Goal: Transaction & Acquisition: Purchase product/service

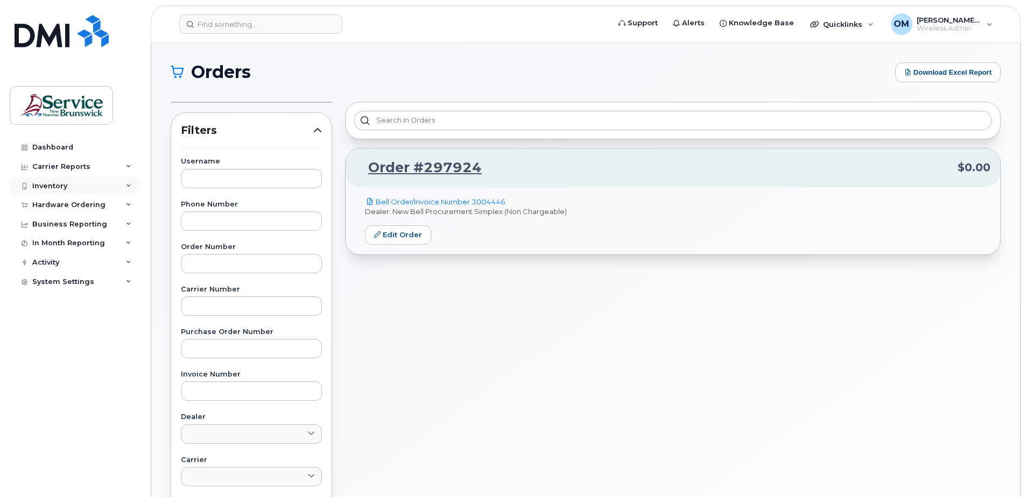
click at [51, 188] on div "Inventory" at bounding box center [49, 186] width 35 height 9
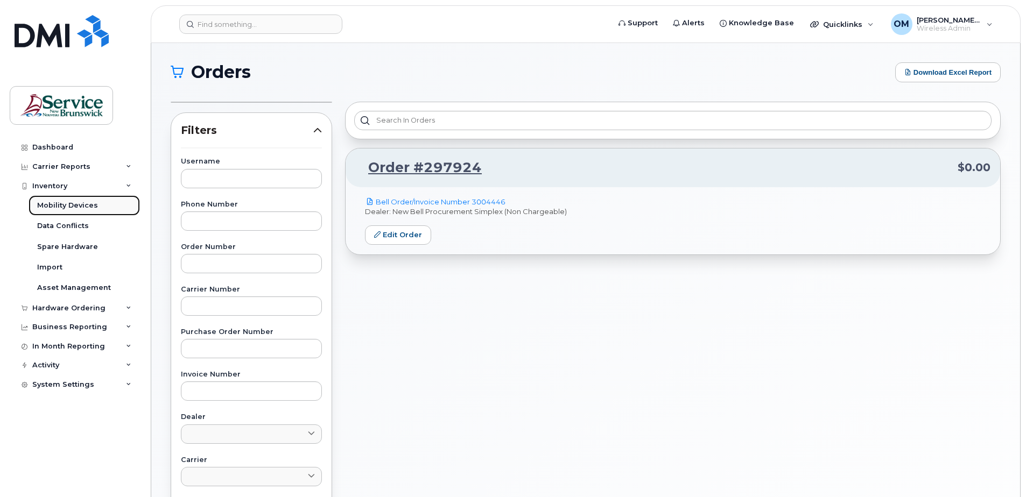
click at [59, 203] on div "Mobility Devices" at bounding box center [67, 206] width 61 height 10
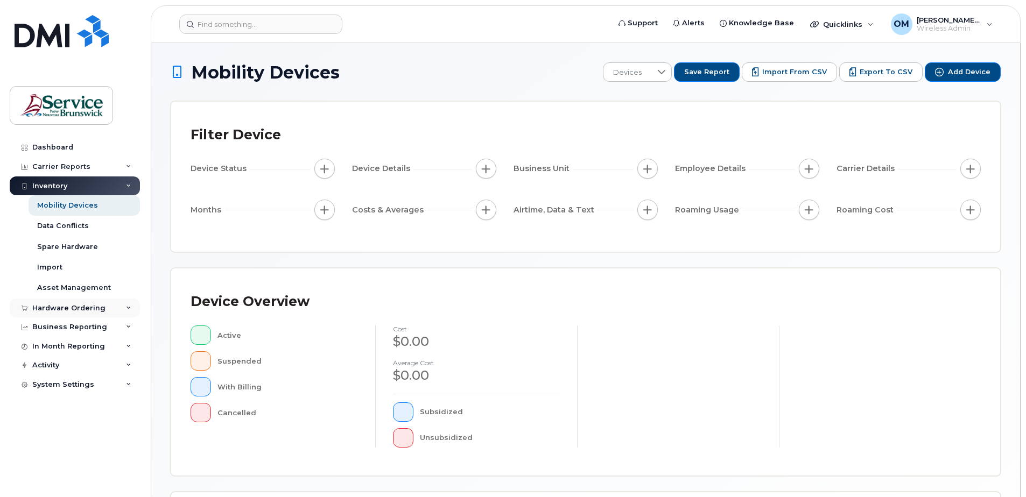
click at [59, 308] on div "Hardware Ordering" at bounding box center [68, 308] width 73 height 9
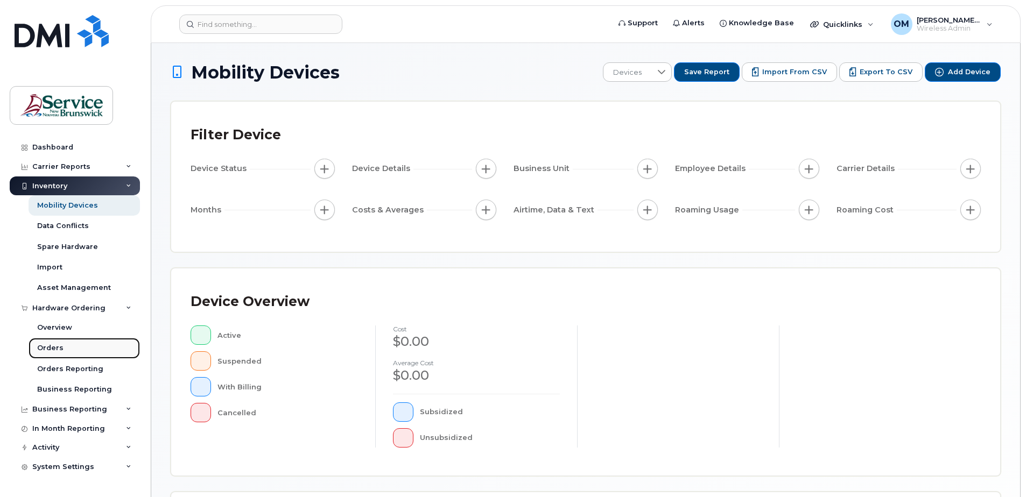
click at [49, 344] on div "Orders" at bounding box center [50, 348] width 26 height 10
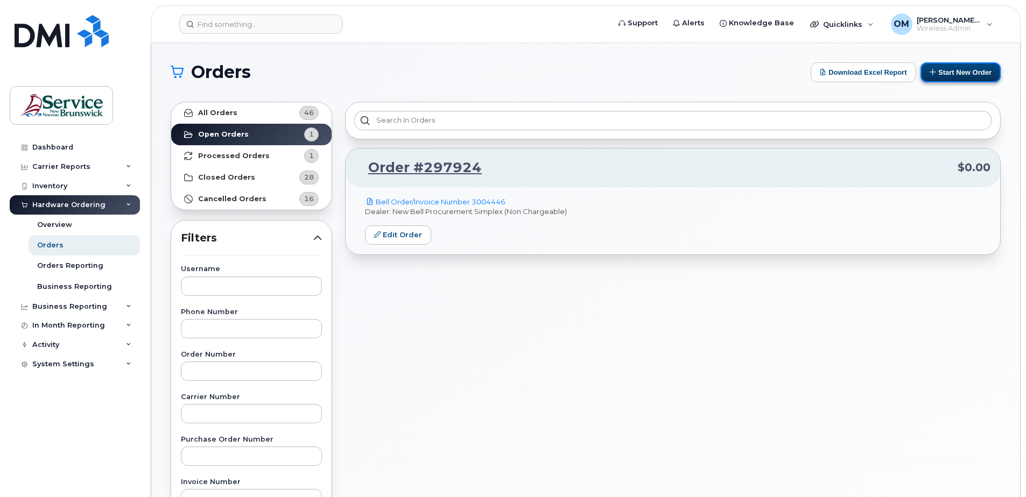
click at [958, 70] on button "Start New Order" at bounding box center [960, 72] width 80 height 20
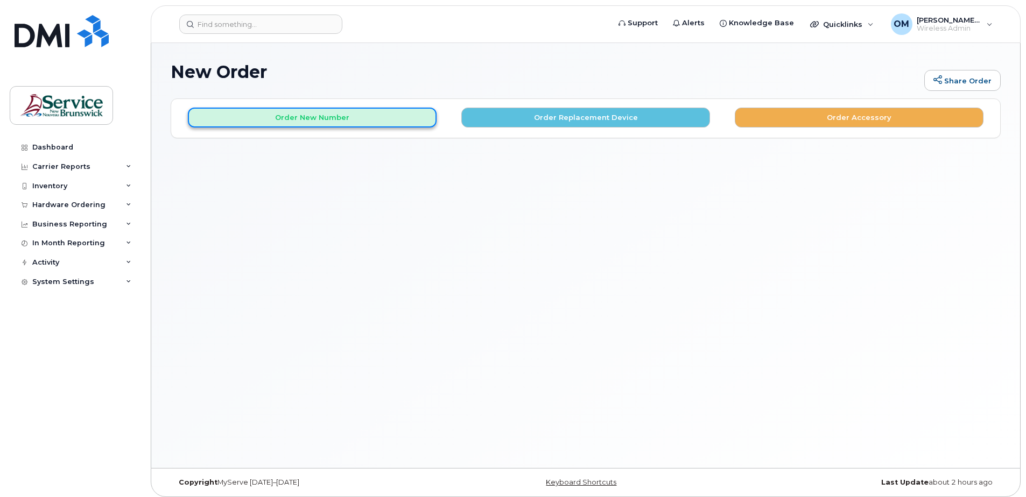
click at [323, 118] on button "Order New Number" at bounding box center [312, 118] width 249 height 20
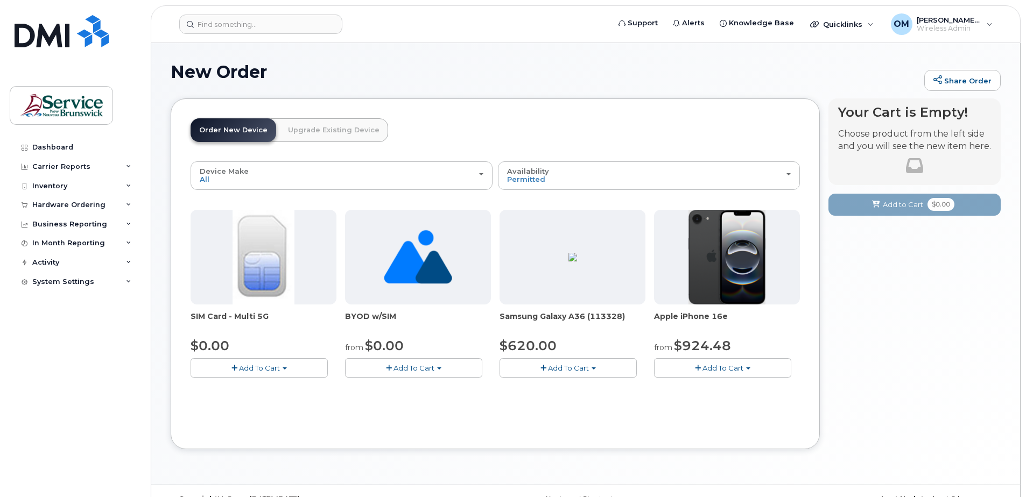
click at [274, 369] on span "Add To Cart" at bounding box center [259, 368] width 41 height 9
click at [249, 392] on link "$0.00 - New Activation" at bounding box center [244, 388] width 102 height 13
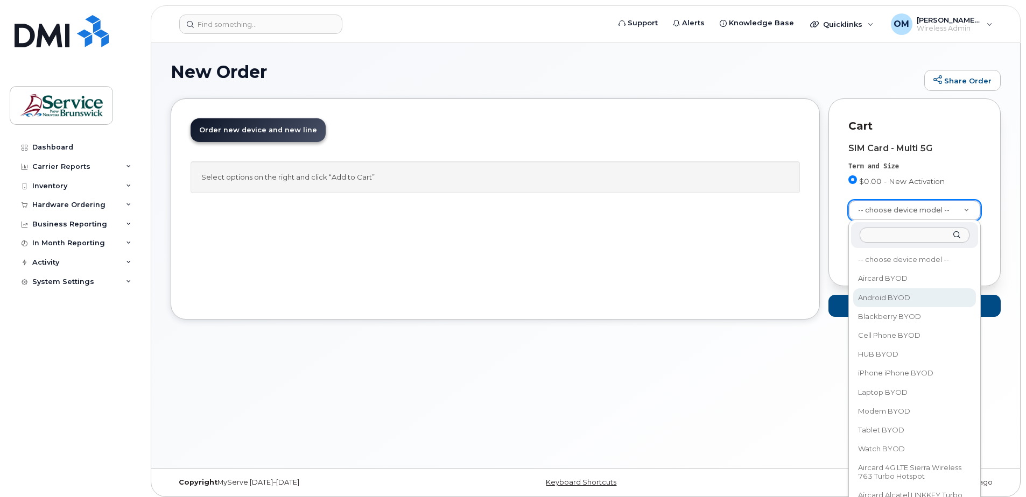
select select "2422"
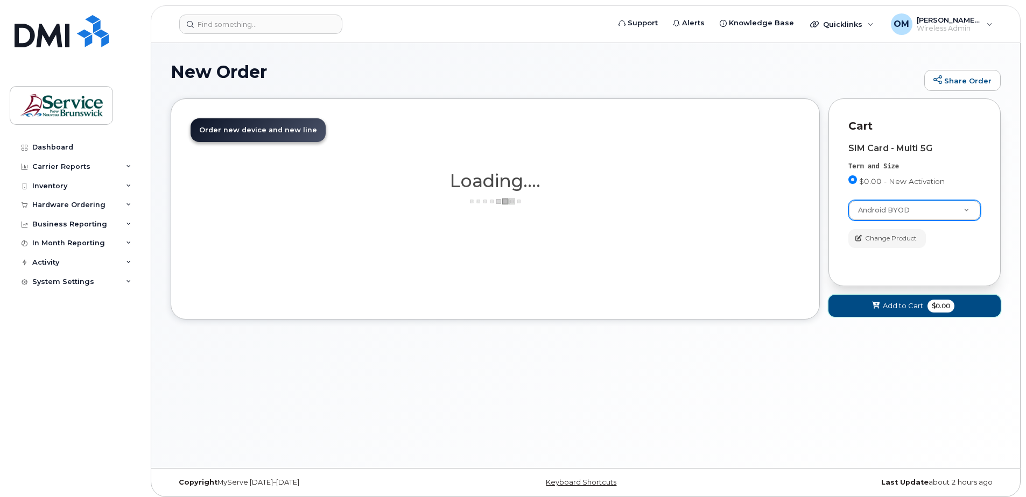
click at [915, 308] on span "Add to Cart" at bounding box center [903, 306] width 40 height 10
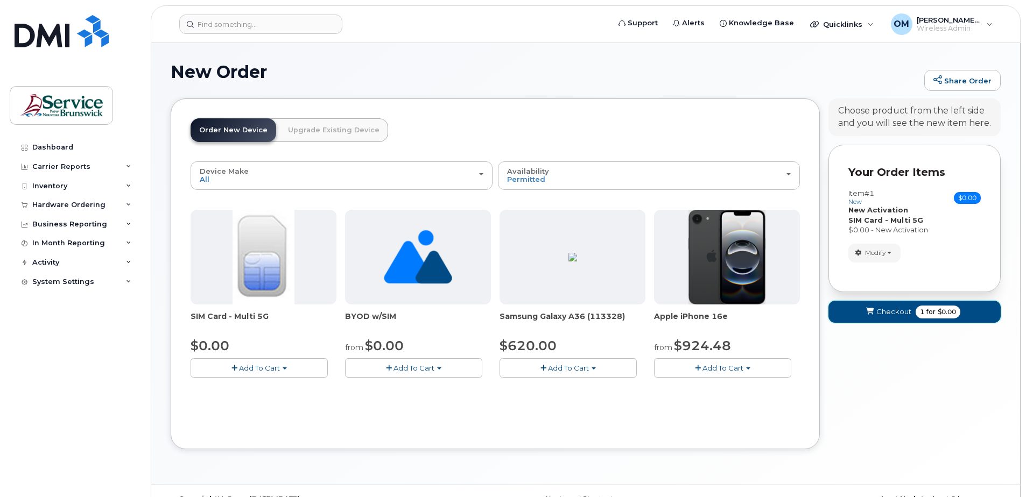
click at [893, 305] on button "Checkout 1 for $0.00" at bounding box center [914, 312] width 172 height 22
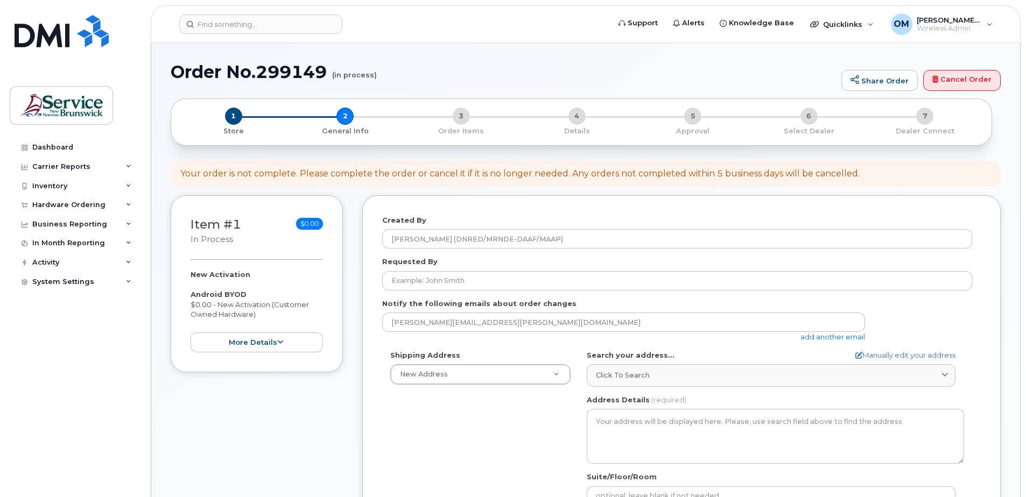
select select
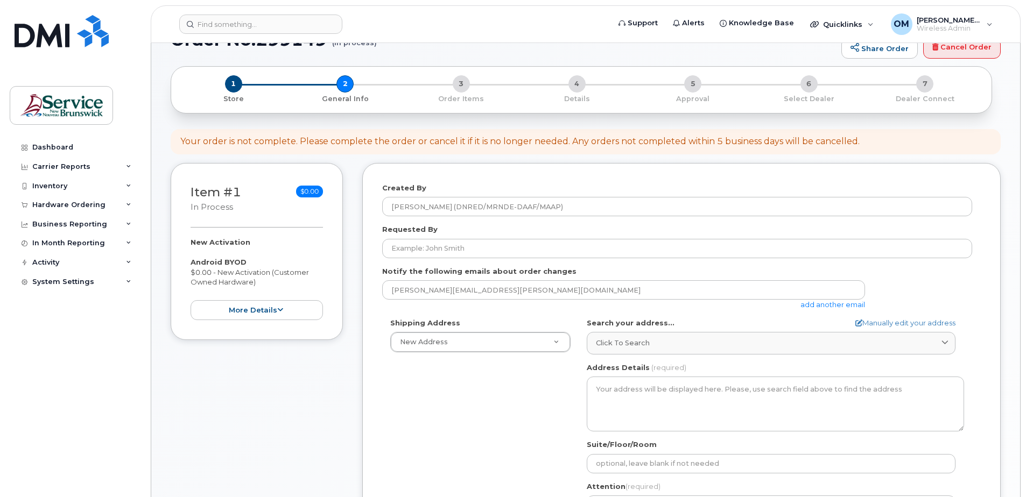
scroll to position [54, 0]
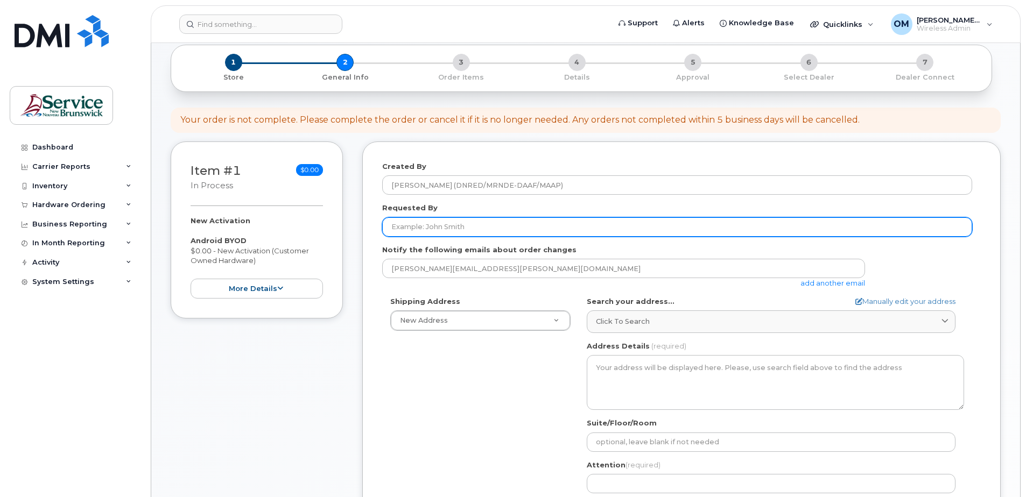
click at [439, 222] on input "Requested By" at bounding box center [677, 226] width 590 height 19
paste input "[PERSON_NAME][EMAIL_ADDRESS][DOMAIN_NAME]"
click at [396, 226] on input "[PERSON_NAME][EMAIL_ADDRESS][DOMAIN_NAME]" at bounding box center [677, 226] width 590 height 19
click at [424, 228] on input "[PERSON_NAME][EMAIL_ADDRESS][DOMAIN_NAME]" at bounding box center [677, 226] width 590 height 19
drag, startPoint x: 456, startPoint y: 225, endPoint x: 497, endPoint y: 227, distance: 41.5
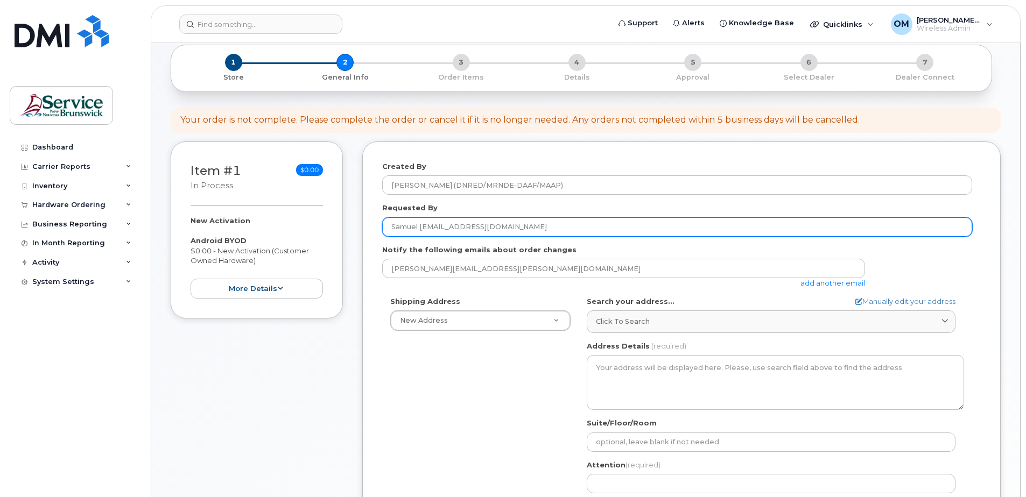
click at [497, 227] on input "Samuel [EMAIL_ADDRESS][DOMAIN_NAME]" at bounding box center [677, 226] width 590 height 19
type input "[PERSON_NAME]"
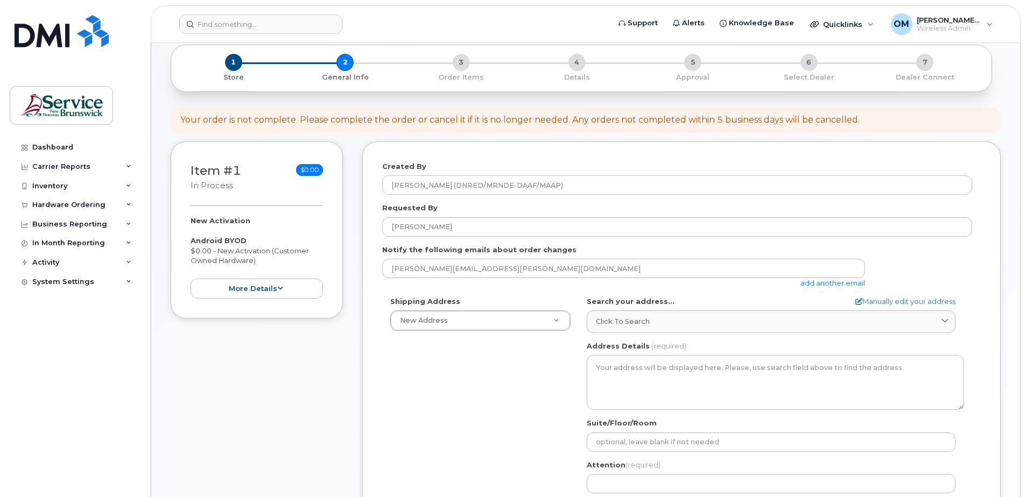
click at [824, 280] on link "add another email" at bounding box center [832, 283] width 65 height 9
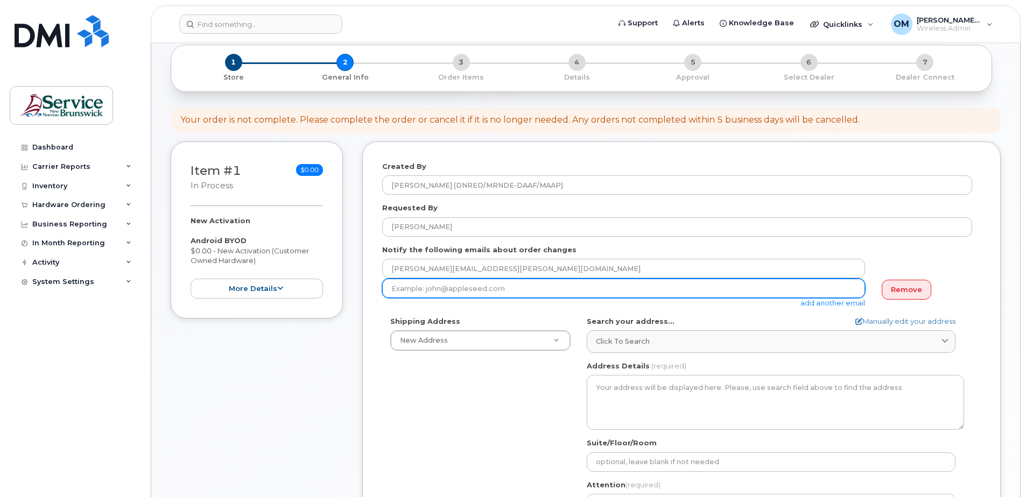
click at [552, 293] on input "email" at bounding box center [623, 288] width 483 height 19
paste input "[PERSON_NAME][EMAIL_ADDRESS][DOMAIN_NAME]"
type input "[PERSON_NAME][EMAIL_ADDRESS][DOMAIN_NAME]"
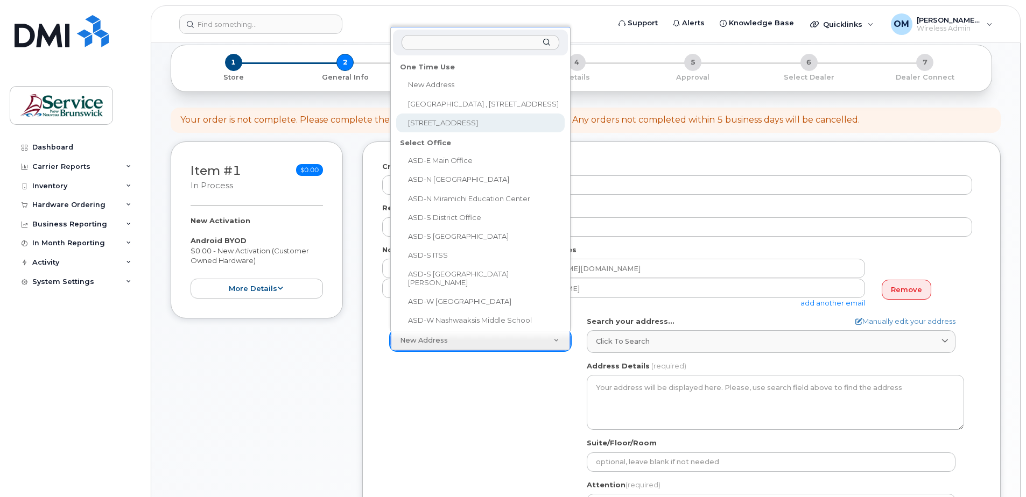
select select "1350 Regent St"
type textarea "1350 Regent St FREDERICTON NB E3C 2G6 CANADA"
type input "390"
type input "SIM card should be delivered to Ray"
type input "5064536615"
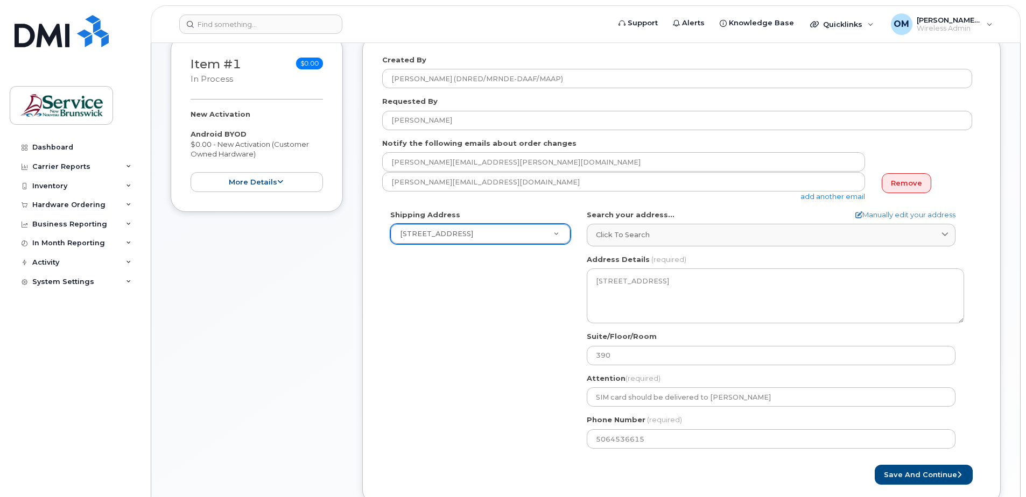
scroll to position [161, 0]
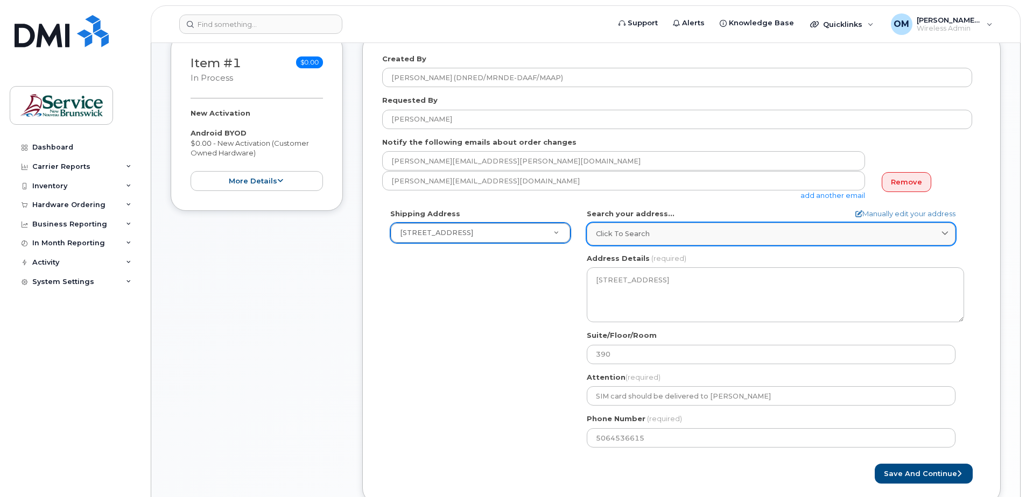
click at [732, 232] on div "Click to search" at bounding box center [771, 234] width 350 height 10
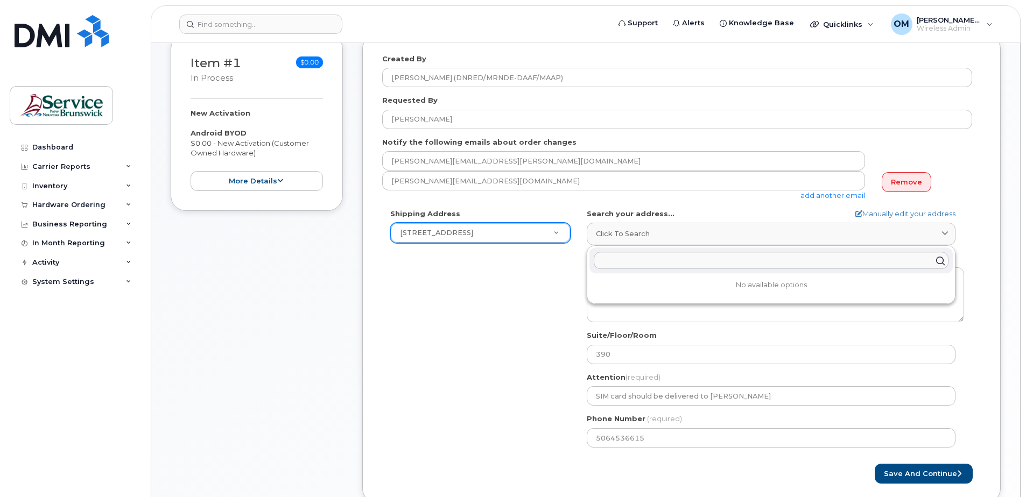
click at [542, 338] on div "Shipping Address 1350 Regent St New Address Chancery Place , 675 King Street 13…" at bounding box center [677, 332] width 590 height 247
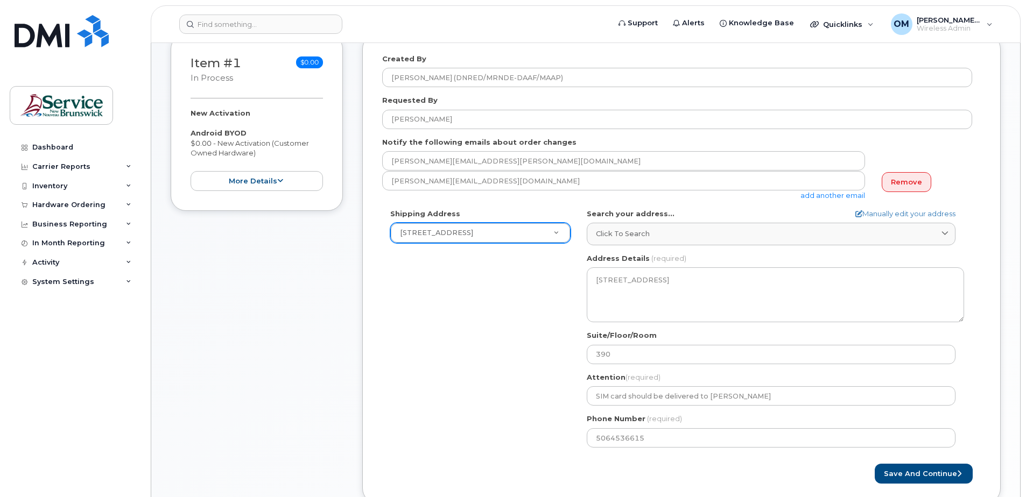
click at [990, 343] on div "Created By Oliveira, Michael (DNRED/MRNDE-DAAF/MAAP) Requested By Samuel Outhou…" at bounding box center [681, 269] width 638 height 470
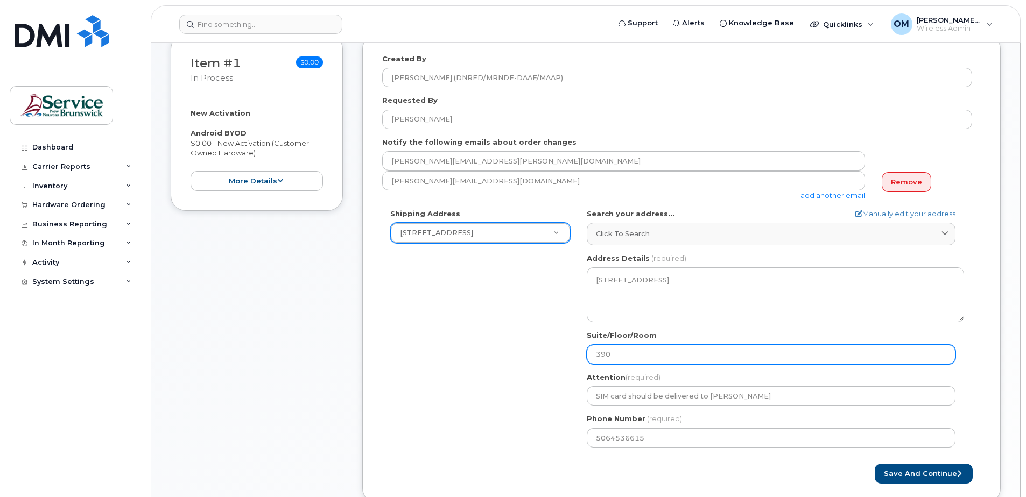
click at [660, 357] on input "390" at bounding box center [771, 354] width 369 height 19
select select
type input "2"
select select
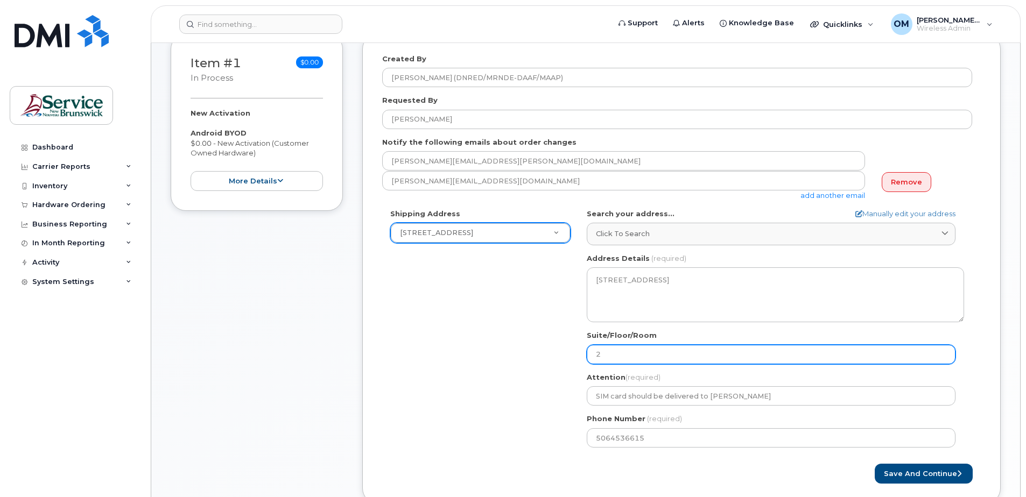
type input "23"
select select
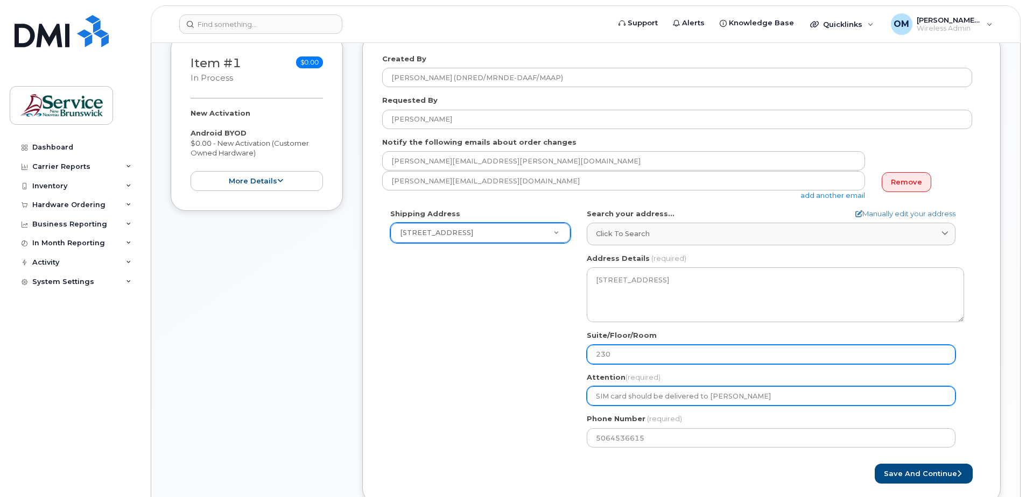
type input "230"
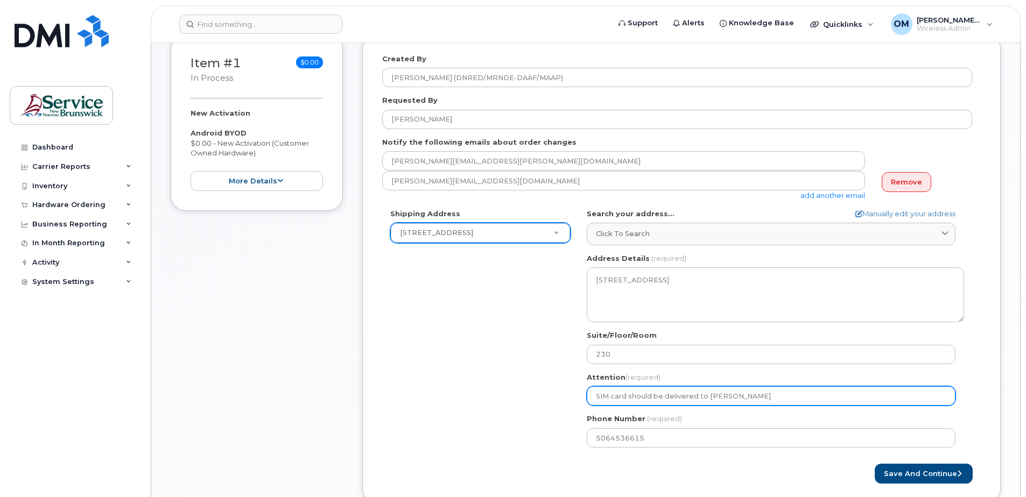
drag, startPoint x: 708, startPoint y: 397, endPoint x: 724, endPoint y: 397, distance: 16.1
click at [724, 397] on input "SIM card should be delivered to Ray" at bounding box center [771, 395] width 369 height 19
select select
type input "SIM card should be delivered to m"
select select
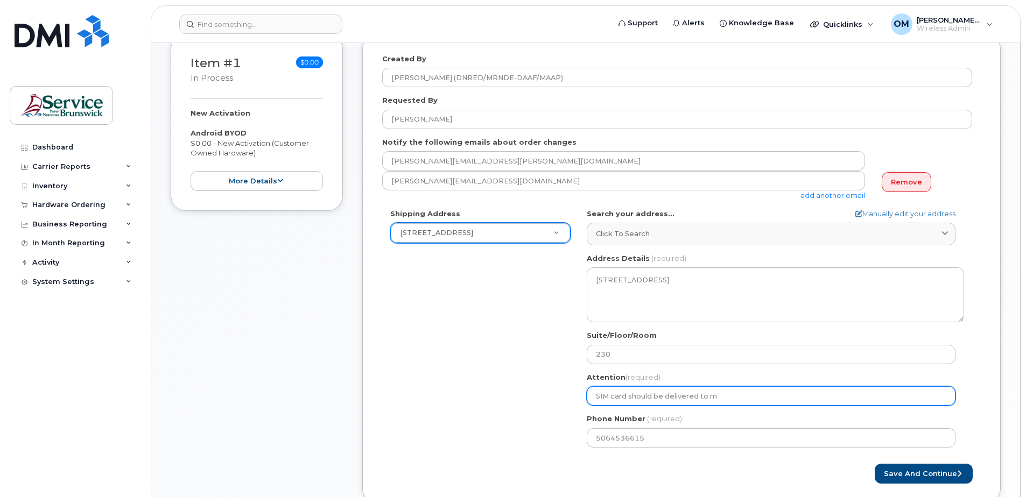
type input "SIM card should be delivered to mI"
select select
type input "SIM card should be delivered to mIC"
select select
type input "SIM card should be delivered to mI"
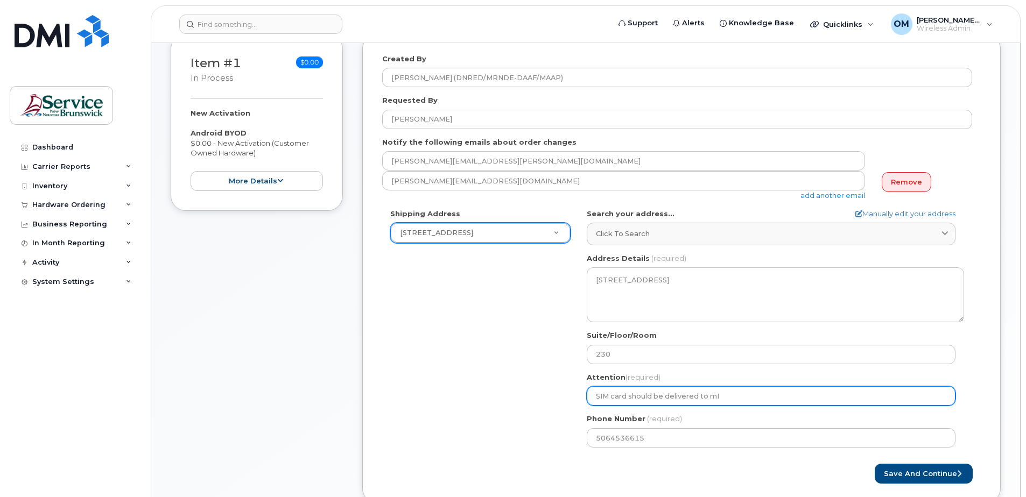
select select
type input "SIM card should be delivered to m"
select select
type input "SIM card should be delivered to"
select select
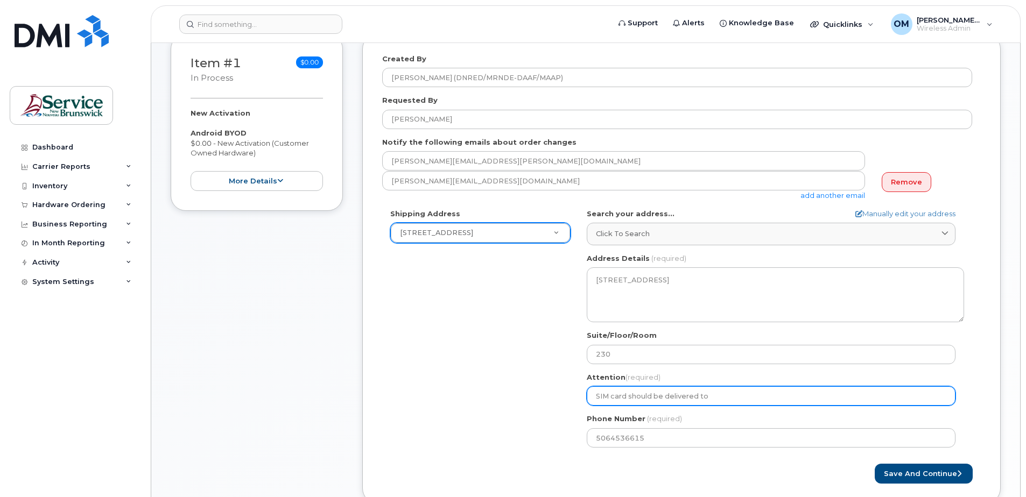
type input "SIM card should be delivered to M"
drag, startPoint x: 725, startPoint y: 398, endPoint x: 493, endPoint y: 394, distance: 232.5
click at [493, 397] on div "Shipping Address 1350 Regent St New Address Chancery Place , 675 King Street 13…" at bounding box center [677, 332] width 590 height 247
select select
type input ","
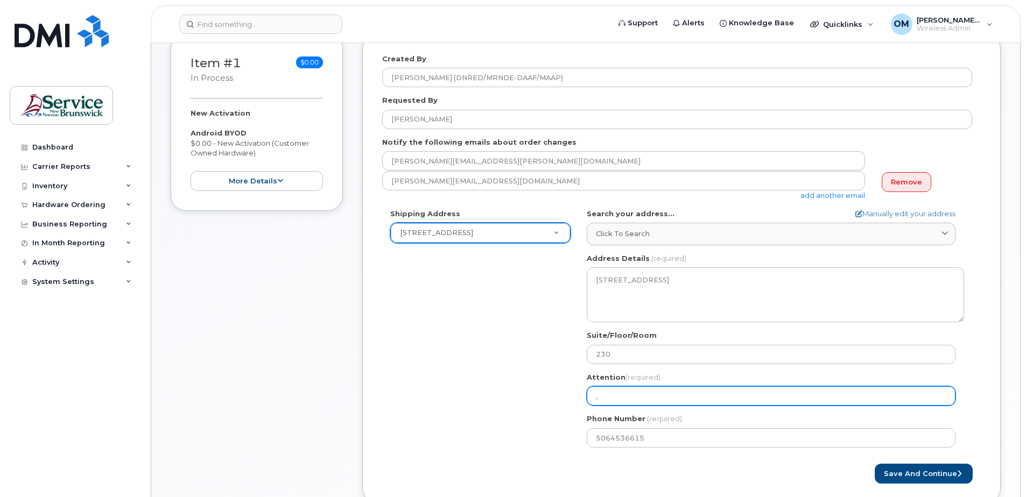
select select
type input "M"
select select
type input "Mi"
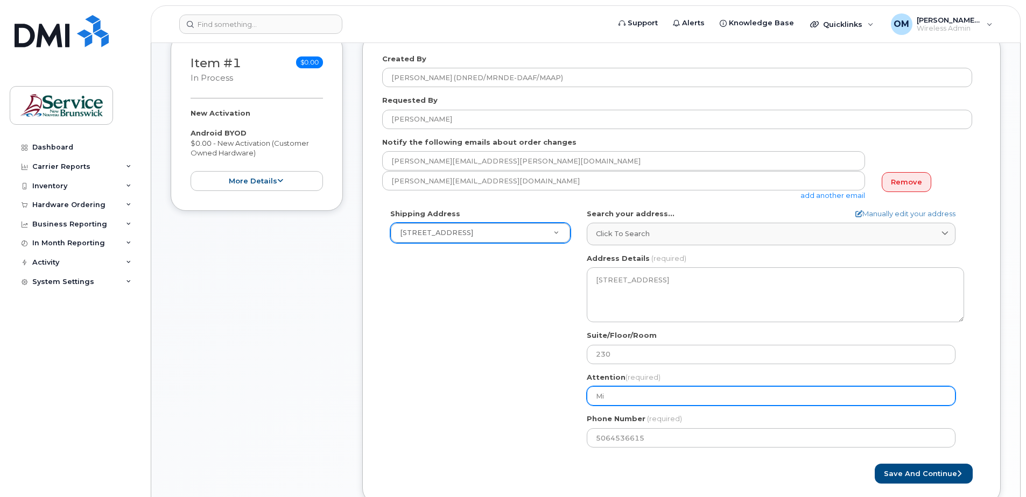
select select
type input "Mic"
select select
type input "Mich"
select select
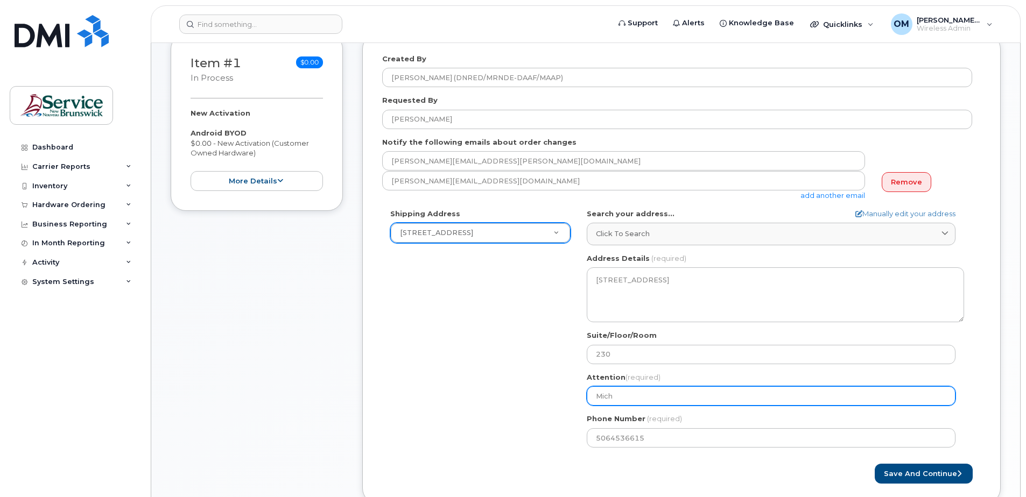
type input "Micha"
select select
type input "Michae"
select select
type input "Michael"
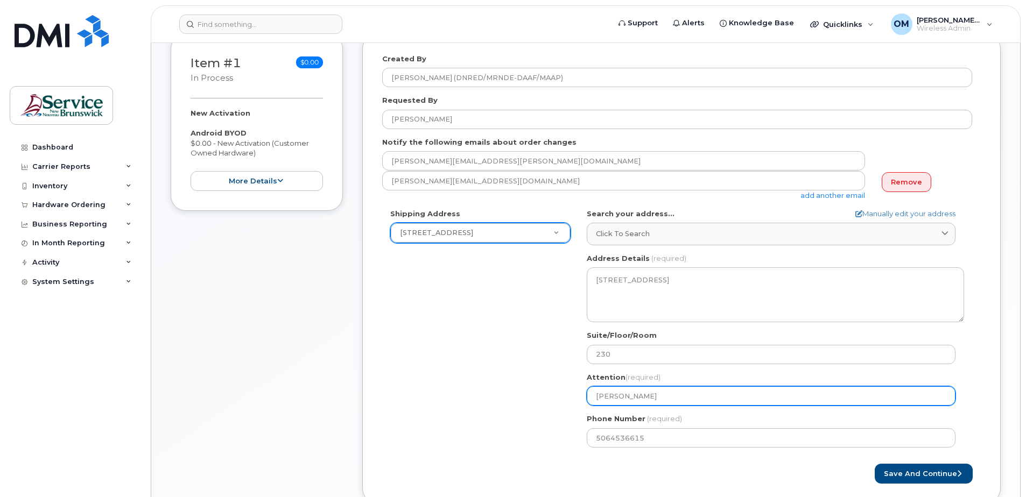
select select
type input "Michael O"
select select
type input "Michael Ol"
select select
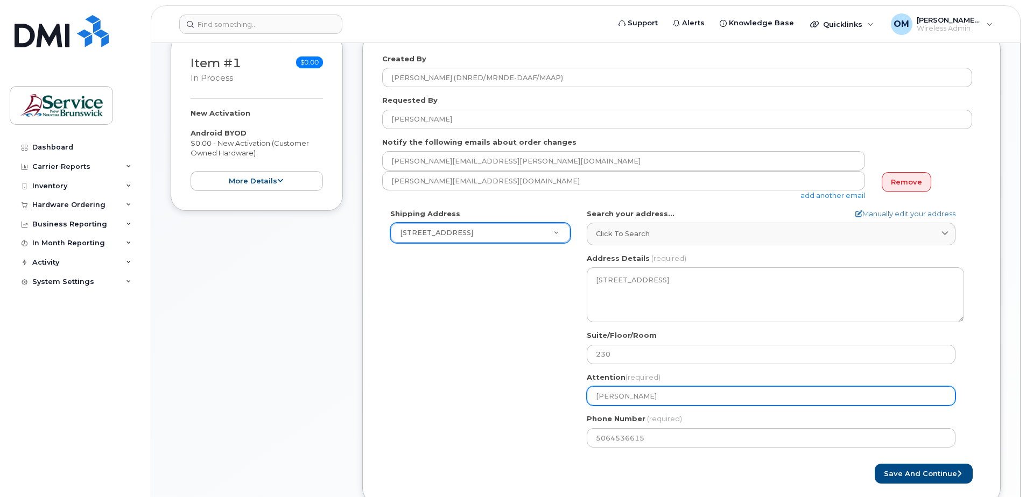
type input "Michael Oli"
select select
type input "Michael Oliv"
select select
type input "Michael Olive"
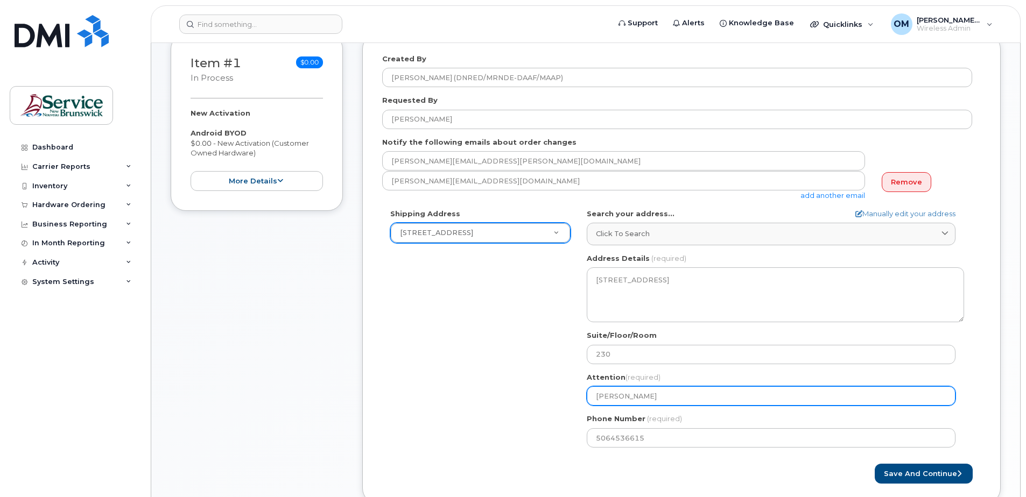
select select
type input "Michael Olivei"
select select
type input "Michael Oliveir"
select select
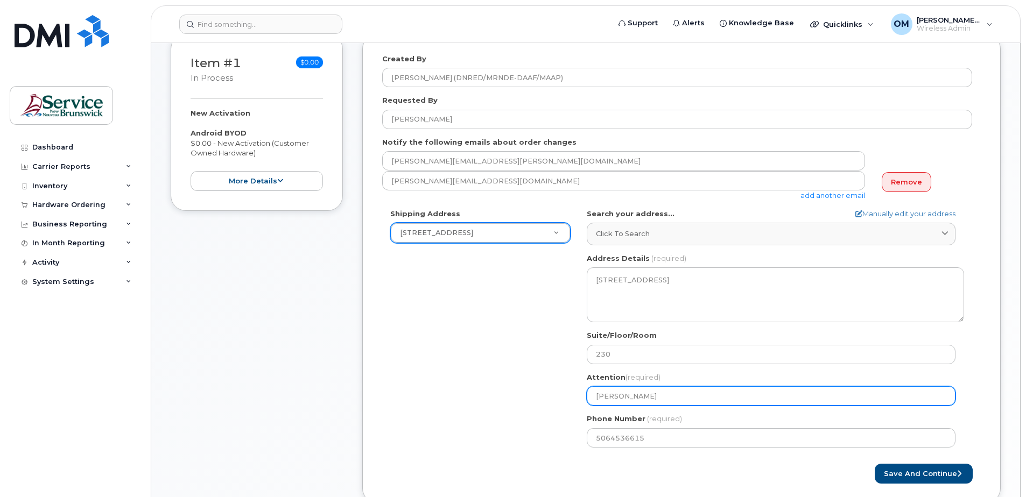
type input "[PERSON_NAME]"
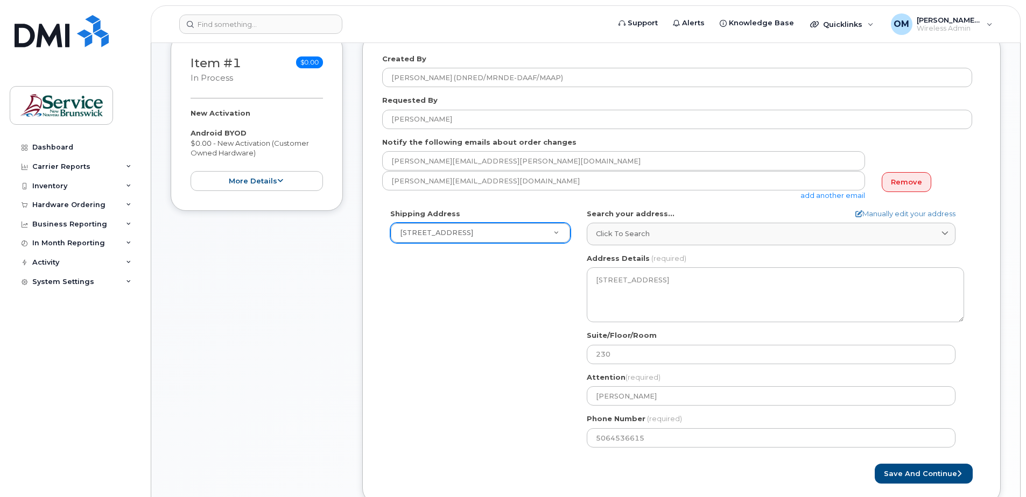
click at [493, 404] on div "Shipping Address 1350 Regent St New Address Chancery Place , 675 King Street 13…" at bounding box center [677, 332] width 590 height 247
click at [903, 466] on button "Save and Continue" at bounding box center [923, 474] width 98 height 20
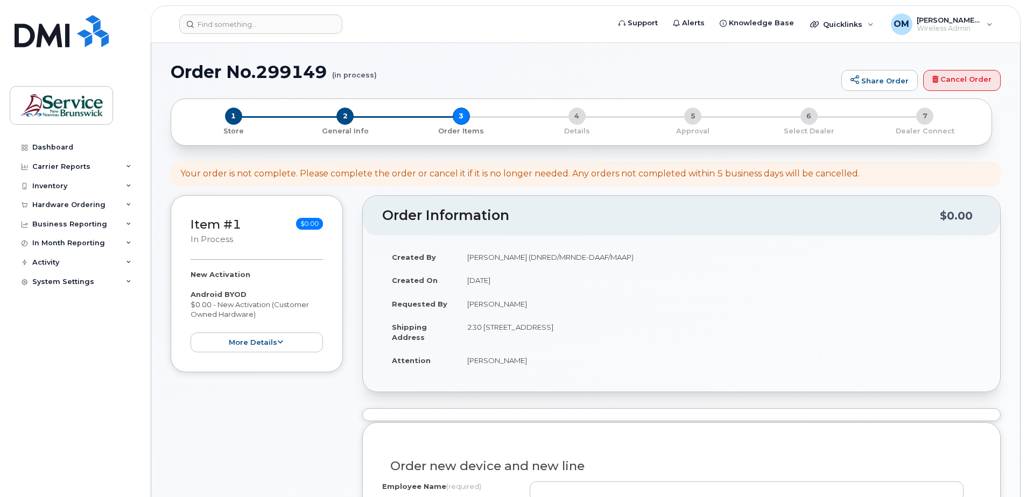
select select
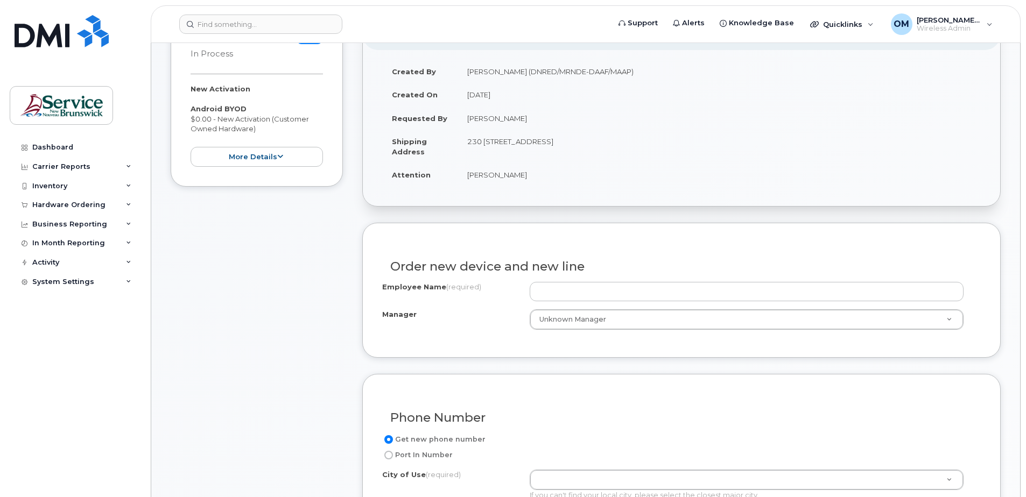
scroll to position [215, 0]
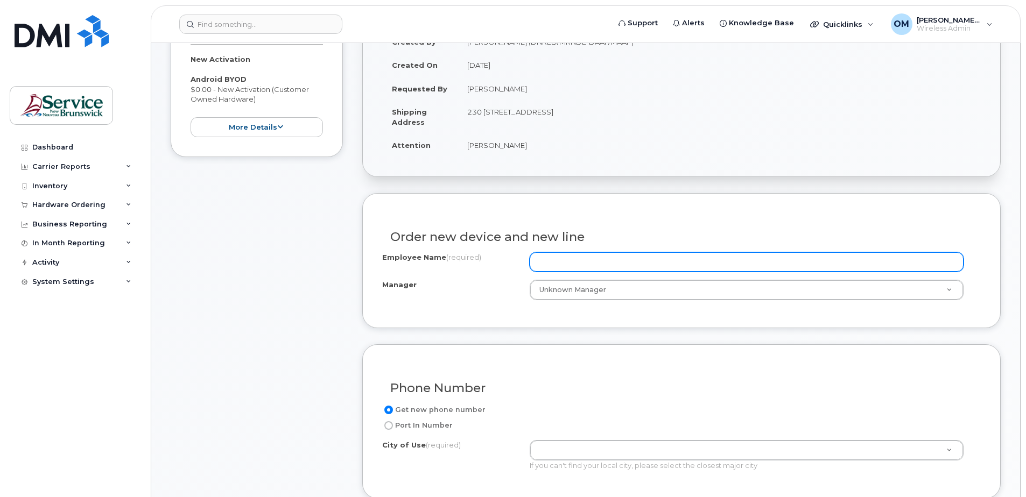
click at [616, 264] on input "Employee Name (required)" at bounding box center [747, 261] width 434 height 19
paste input "[PERSON_NAME][EMAIL_ADDRESS][DOMAIN_NAME]"
click at [541, 262] on input "[PERSON_NAME][EMAIL_ADDRESS][DOMAIN_NAME]" at bounding box center [747, 261] width 434 height 19
click at [570, 263] on input "[PERSON_NAME][EMAIL_ADDRESS][DOMAIN_NAME]" at bounding box center [747, 261] width 434 height 19
drag, startPoint x: 601, startPoint y: 262, endPoint x: 633, endPoint y: 264, distance: 32.4
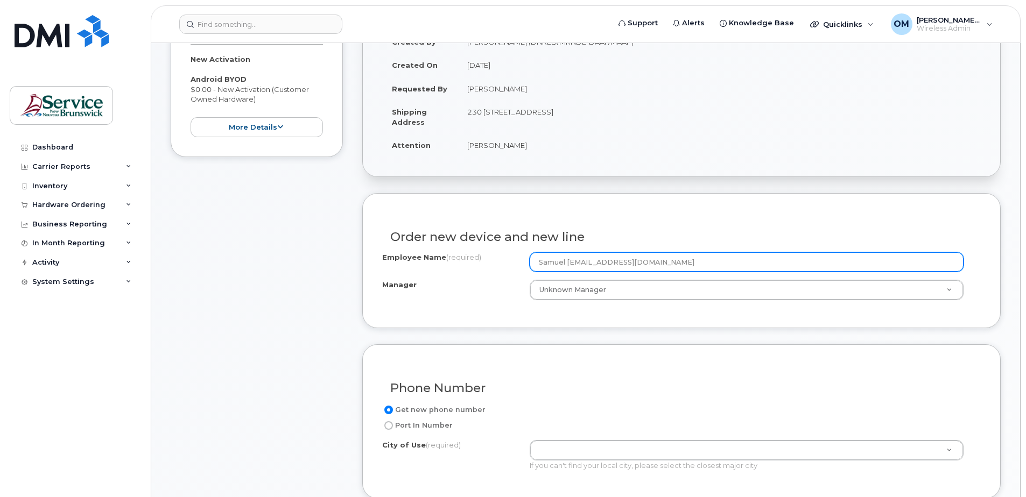
click at [633, 264] on input "Samuel [EMAIL_ADDRESS][DOMAIN_NAME]" at bounding box center [747, 261] width 434 height 19
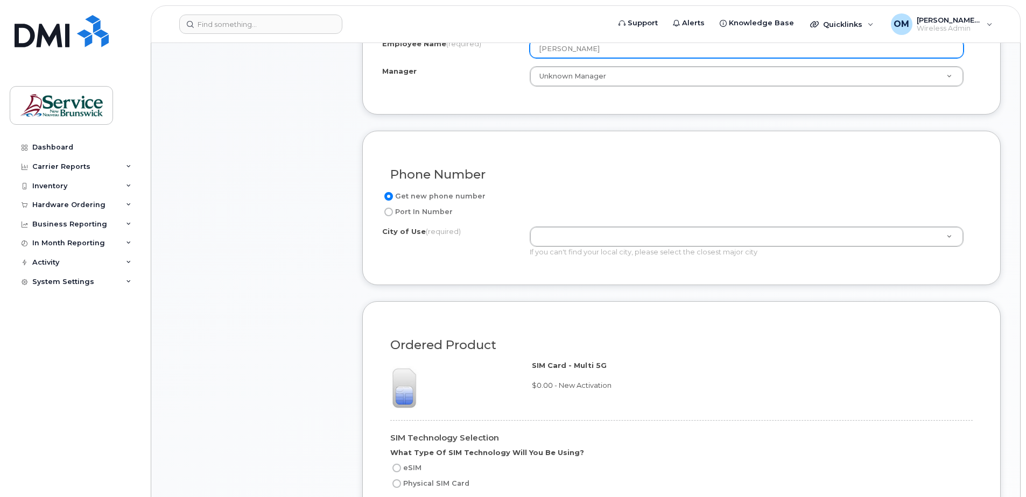
scroll to position [431, 0]
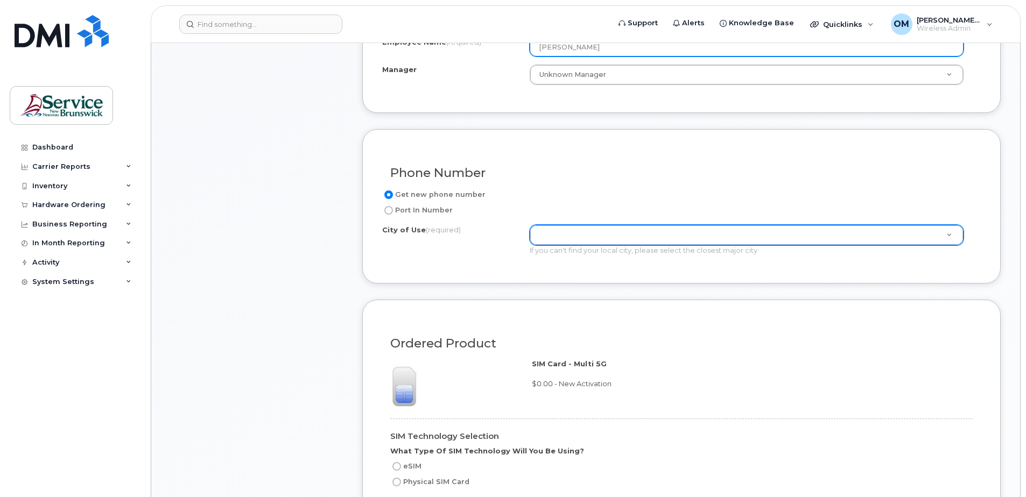
type input "[PERSON_NAME]"
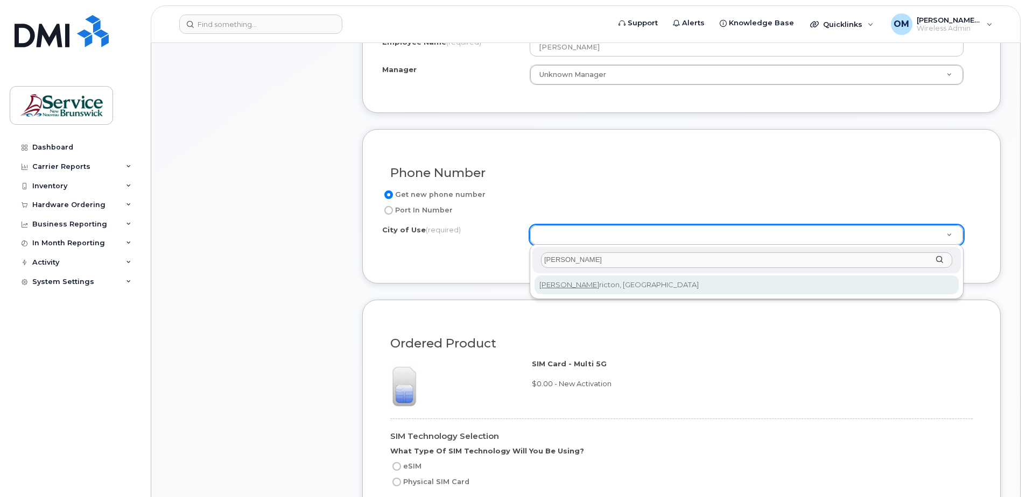
type input "[PERSON_NAME]"
type input "1578"
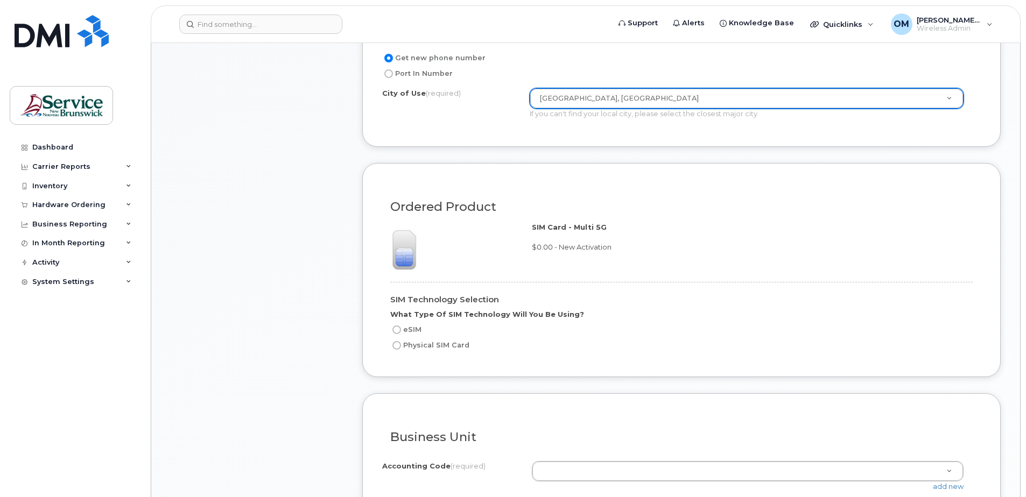
scroll to position [592, 0]
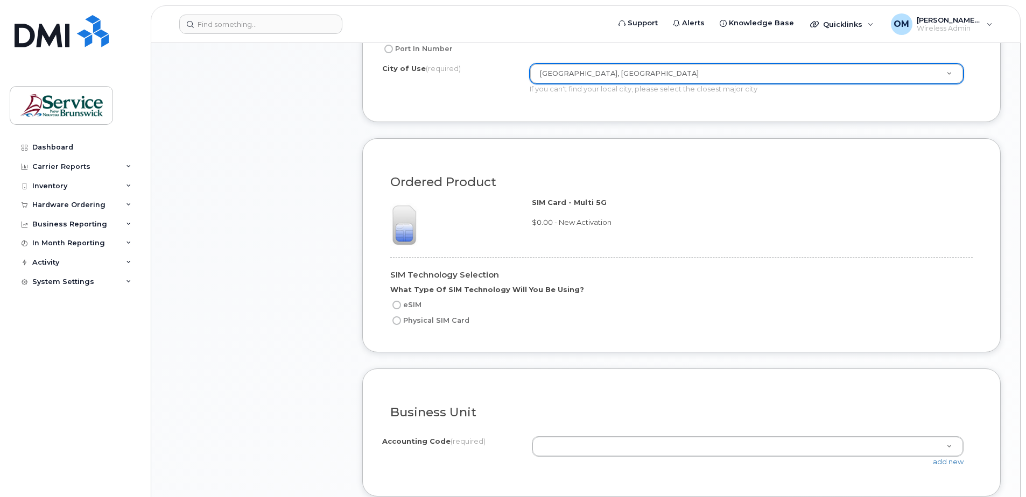
click at [397, 307] on input "eSIM" at bounding box center [396, 305] width 9 height 9
radio input "true"
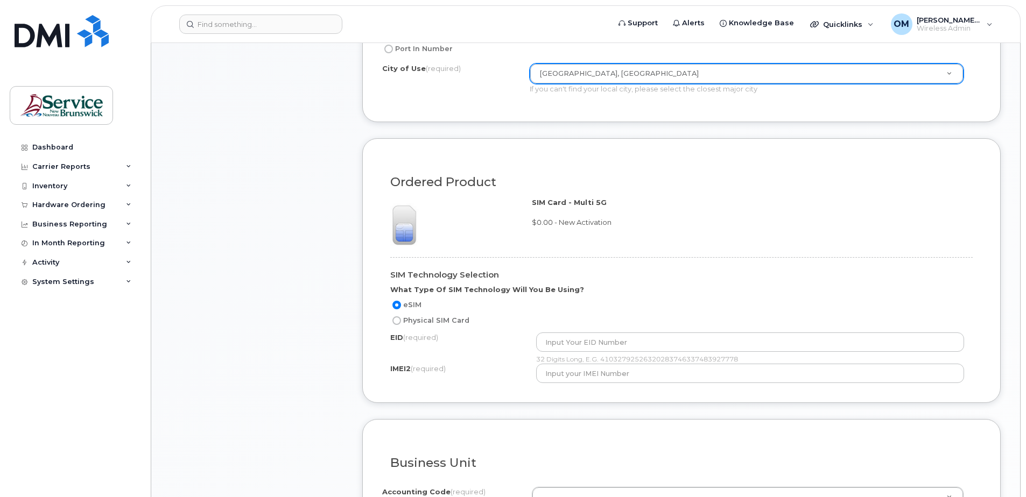
click at [396, 319] on input "Physical SIM Card" at bounding box center [396, 320] width 9 height 9
radio input "true"
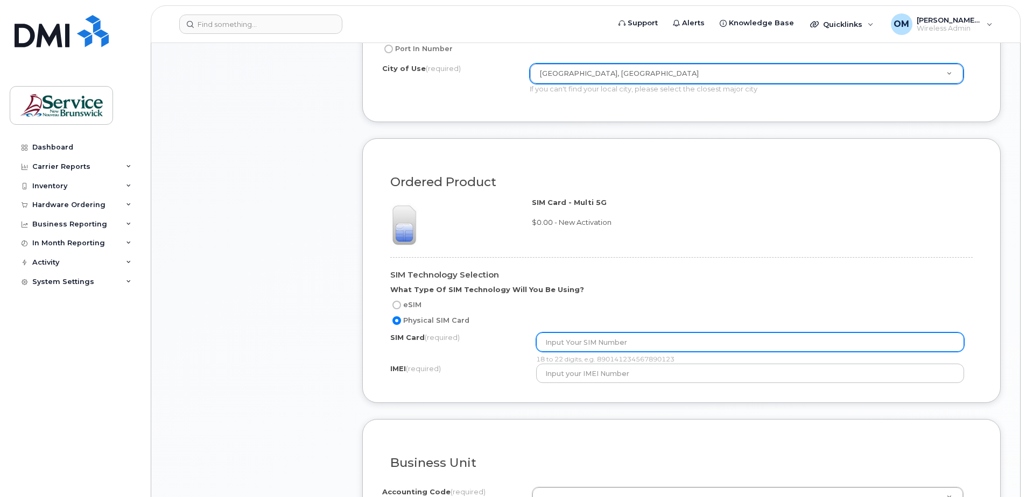
click at [644, 348] on input "text" at bounding box center [750, 342] width 428 height 19
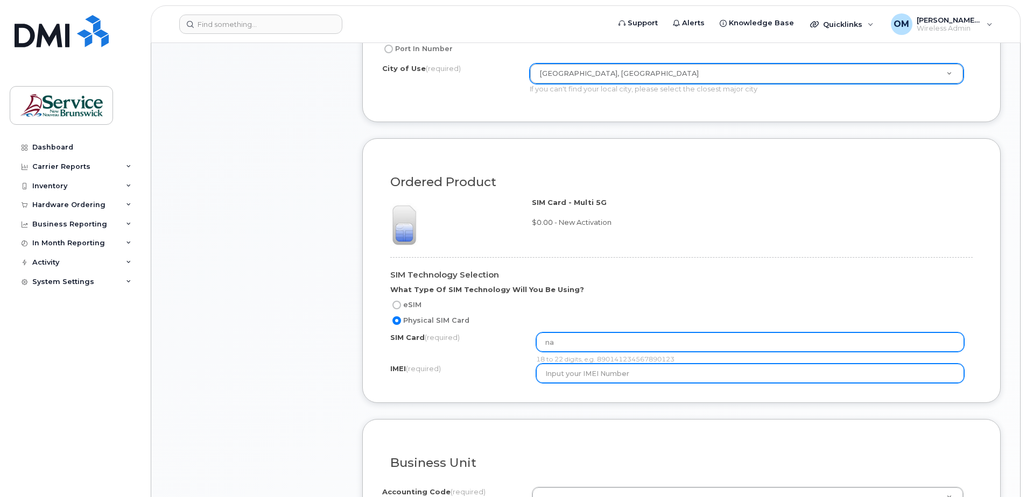
type input "n"
type input "N/A"
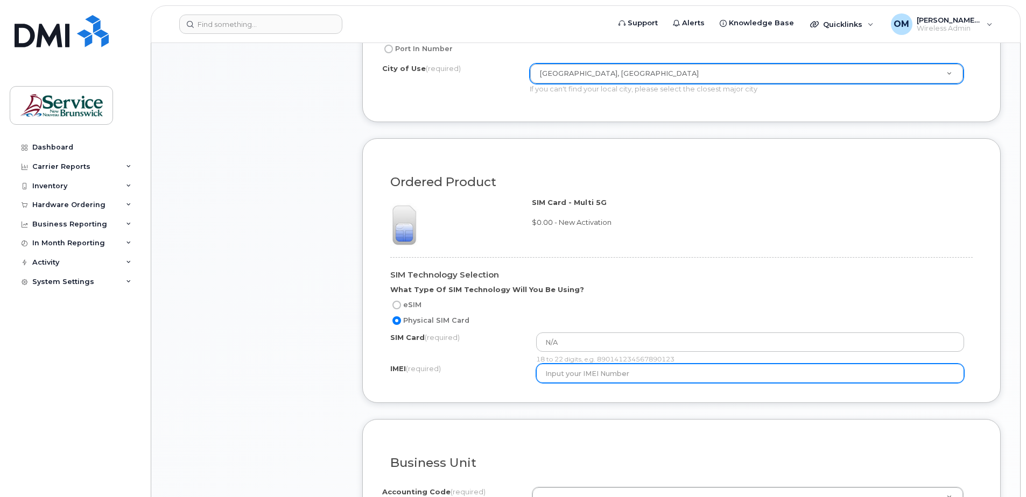
click at [700, 366] on input "text" at bounding box center [750, 373] width 428 height 19
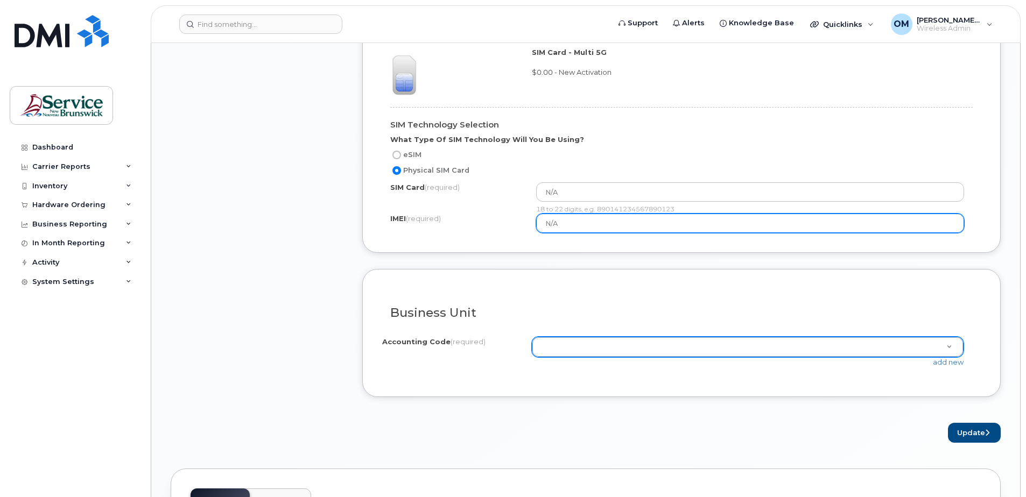
scroll to position [753, 0]
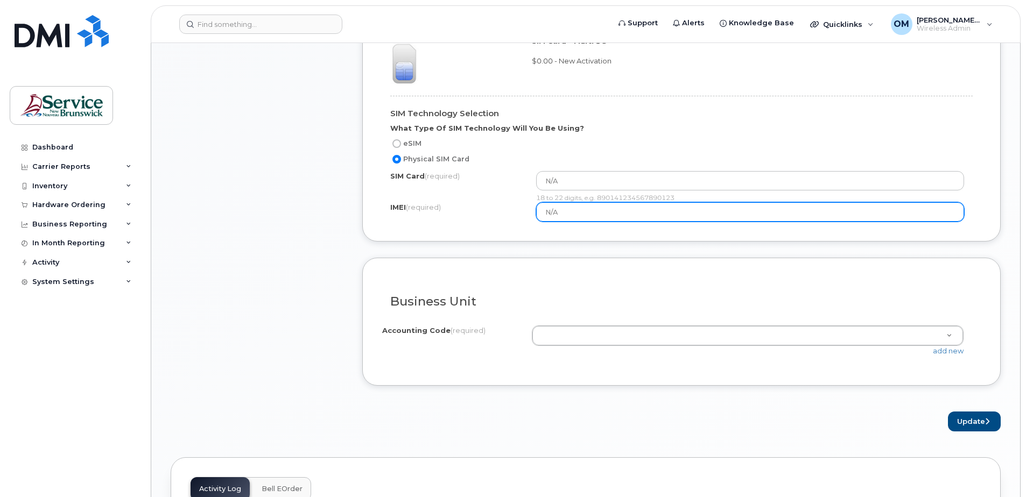
type input "N/A"
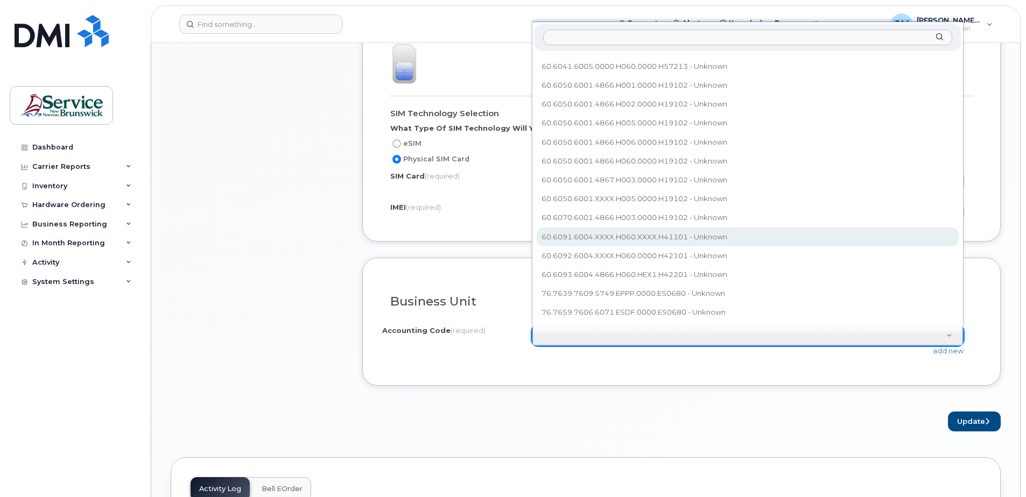
scroll to position [244, 0]
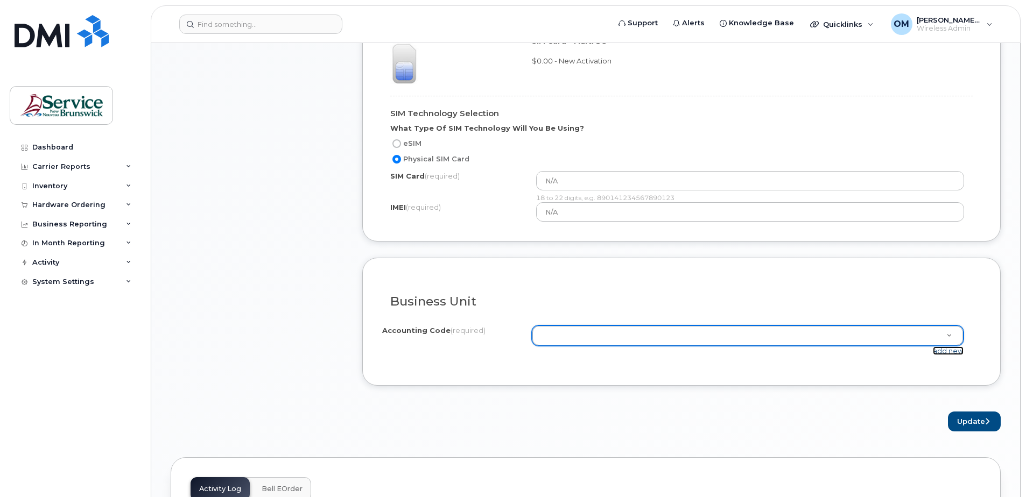
click at [941, 354] on link "add new" at bounding box center [948, 351] width 31 height 9
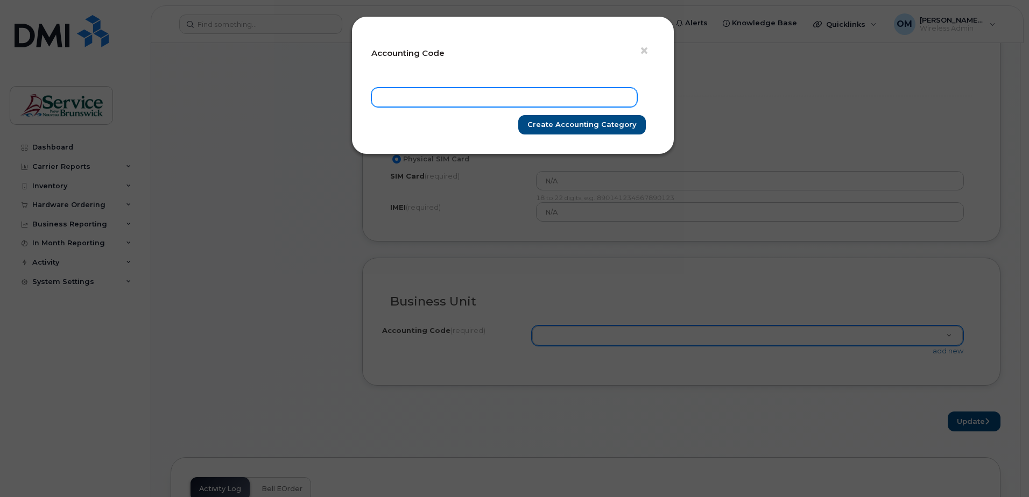
click at [574, 102] on input "text" at bounding box center [504, 97] width 266 height 19
paste input "120.17401.130801.xxxxx.100.00000.000.0000.0000"
type input "120.17401.130801.xxxxx.100.00000.000.0000.0000"
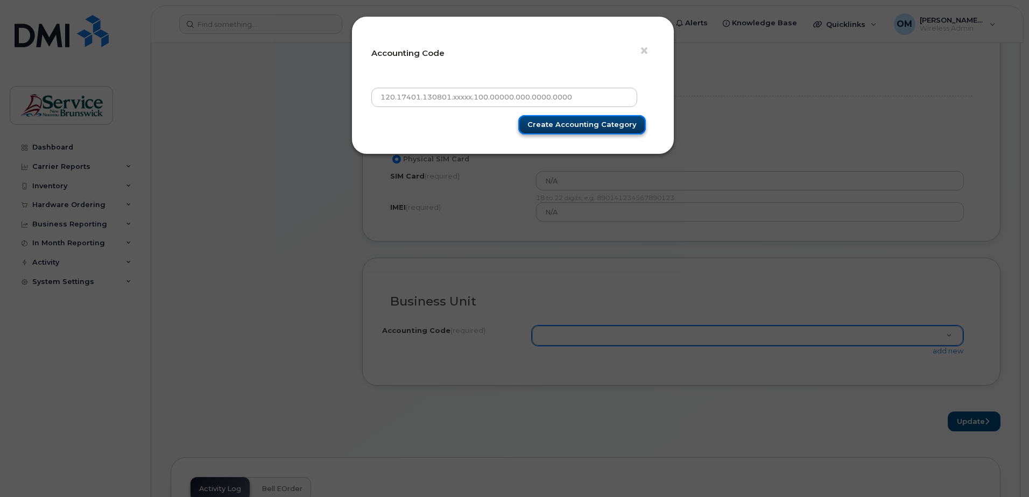
click at [591, 126] on input "Create Accounting category" at bounding box center [582, 125] width 128 height 20
type input "Create Accounting category"
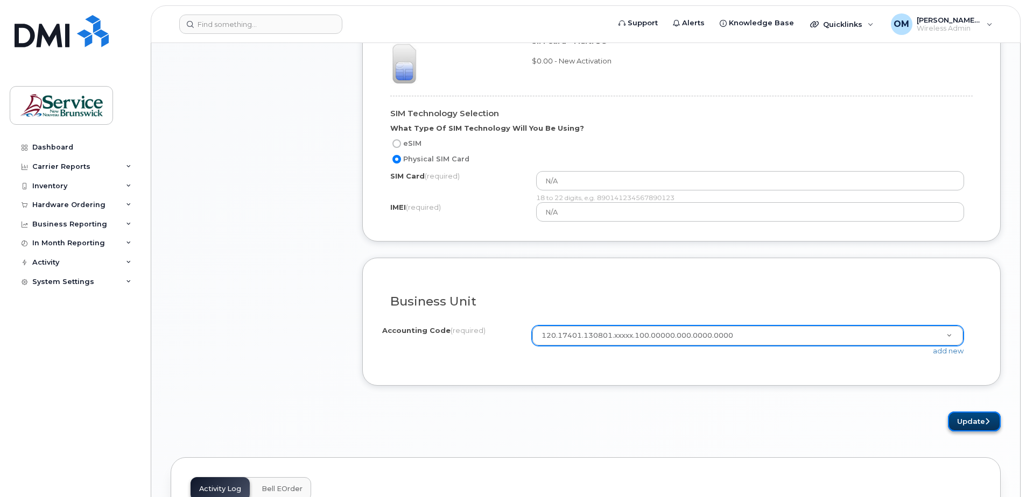
click at [974, 422] on button "Update" at bounding box center [974, 422] width 53 height 20
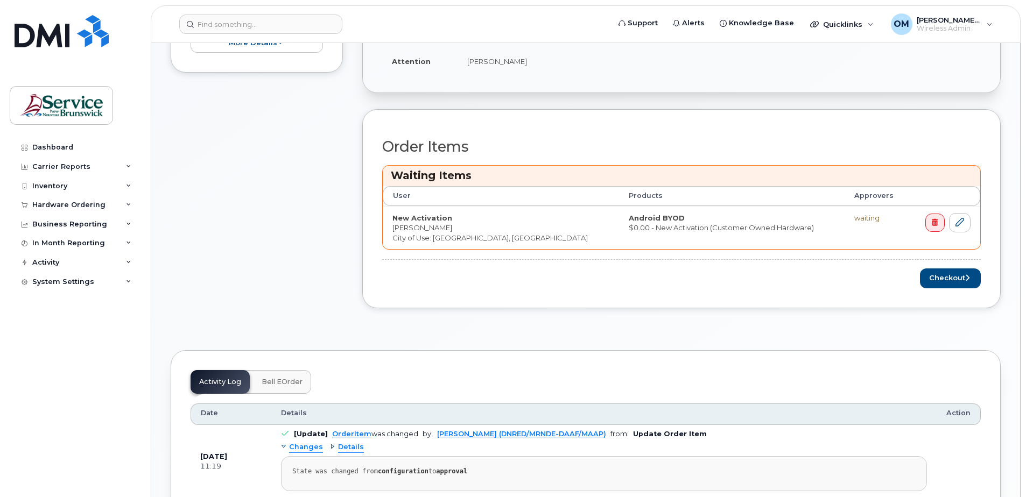
scroll to position [323, 0]
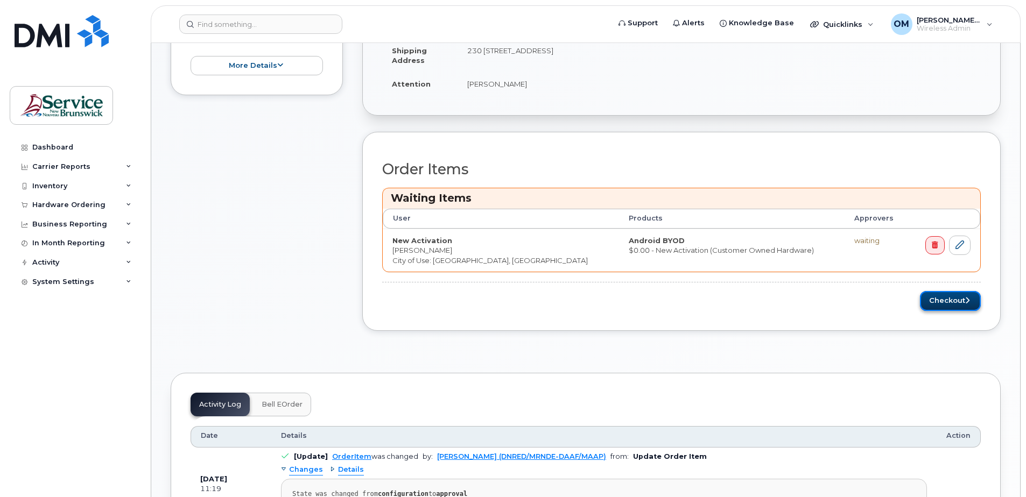
click at [948, 302] on button "Checkout" at bounding box center [950, 301] width 61 height 20
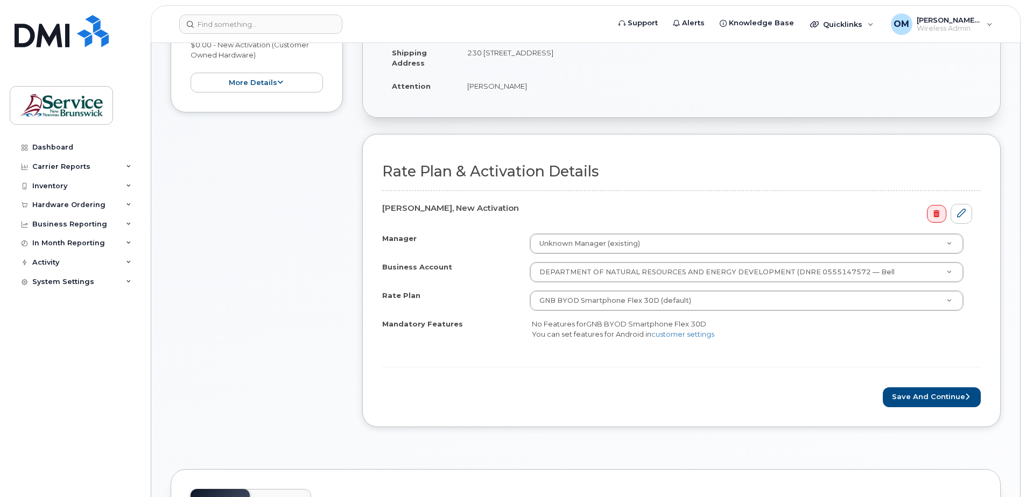
scroll to position [269, 0]
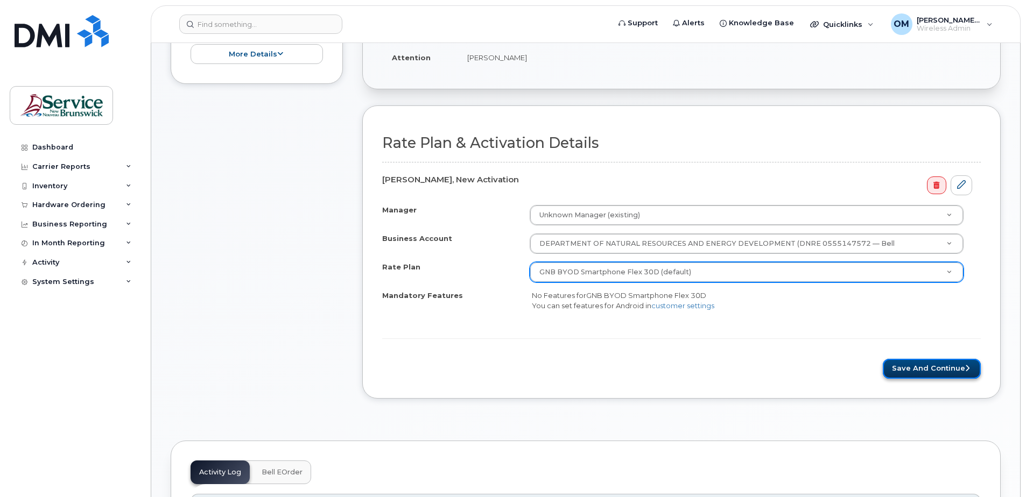
click at [907, 367] on button "Save and Continue" at bounding box center [932, 369] width 98 height 20
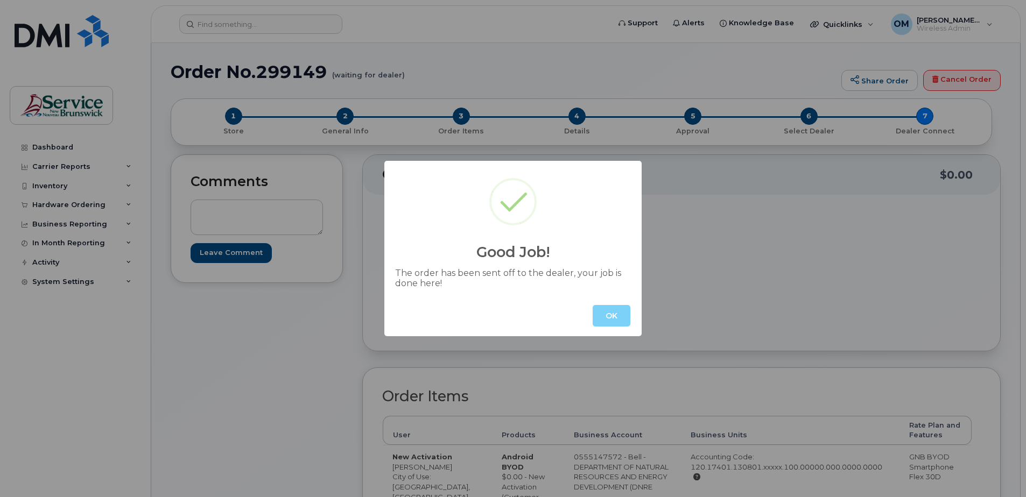
click at [606, 320] on button "OK" at bounding box center [612, 316] width 38 height 22
